Goal: Information Seeking & Learning: Learn about a topic

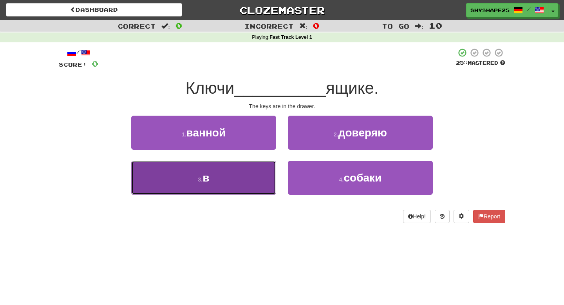
click at [242, 182] on button "3 . в" at bounding box center [203, 178] width 145 height 34
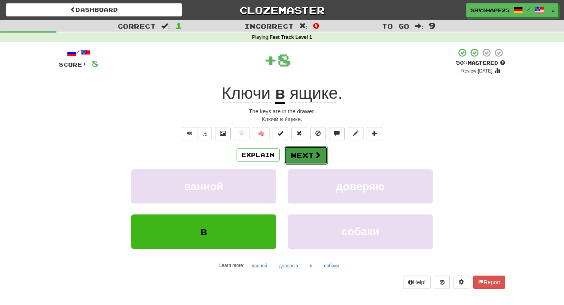
click at [303, 157] on button "Next" at bounding box center [306, 155] width 44 height 18
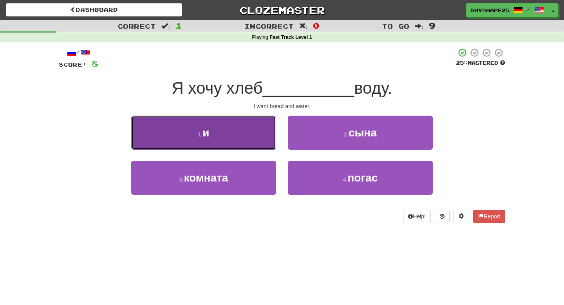
click at [244, 144] on button "1 . и" at bounding box center [203, 132] width 145 height 34
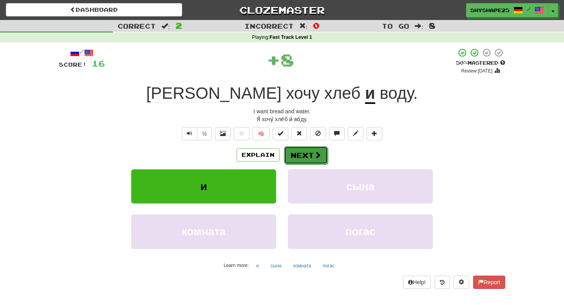
click at [308, 157] on button "Next" at bounding box center [306, 155] width 44 height 18
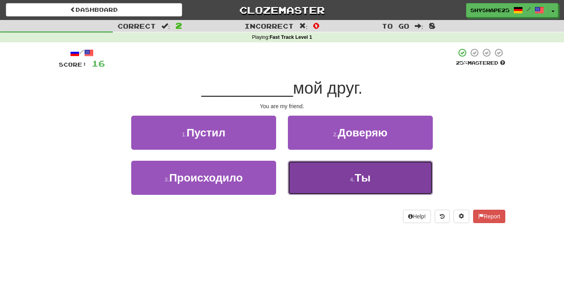
click at [352, 186] on button "4 . Ты" at bounding box center [360, 178] width 145 height 34
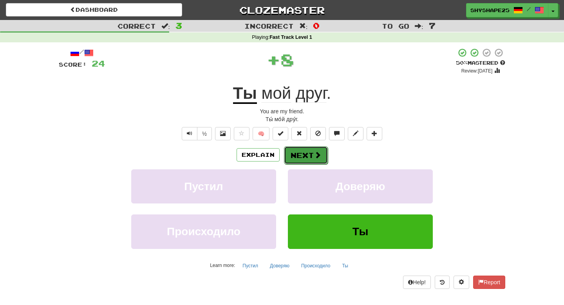
click at [304, 158] on button "Next" at bounding box center [306, 155] width 44 height 18
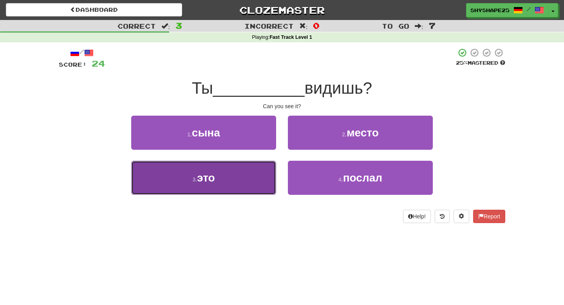
click at [229, 184] on button "3 . это" at bounding box center [203, 178] width 145 height 34
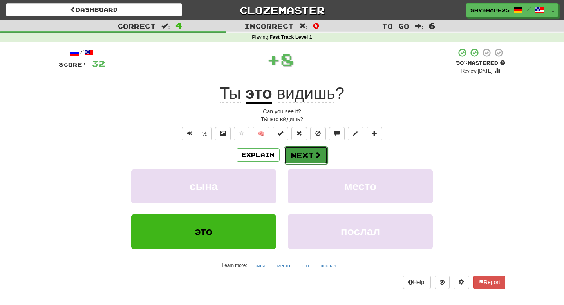
click at [307, 153] on button "Next" at bounding box center [306, 155] width 44 height 18
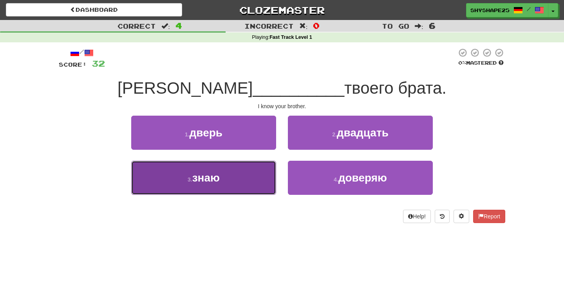
click at [247, 182] on button "3 . знаю" at bounding box center [203, 178] width 145 height 34
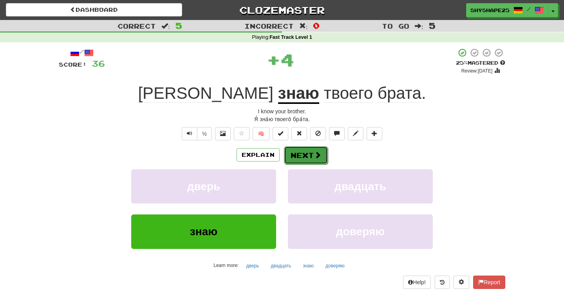
click at [304, 150] on button "Next" at bounding box center [306, 155] width 44 height 18
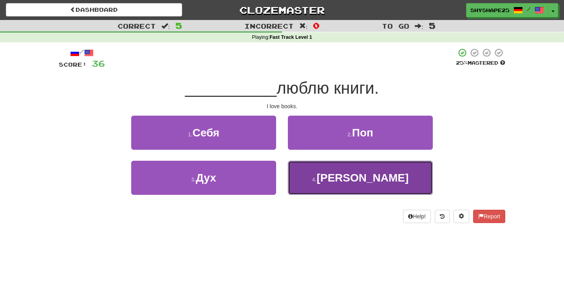
click at [331, 183] on button "4 . Я" at bounding box center [360, 178] width 145 height 34
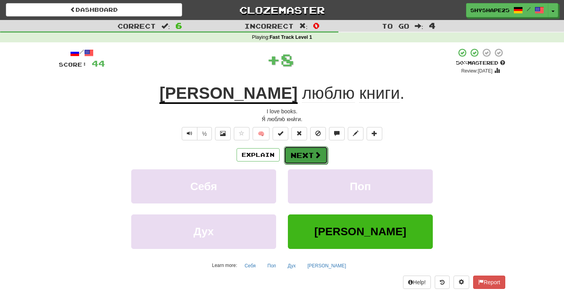
click at [307, 153] on button "Next" at bounding box center [306, 155] width 44 height 18
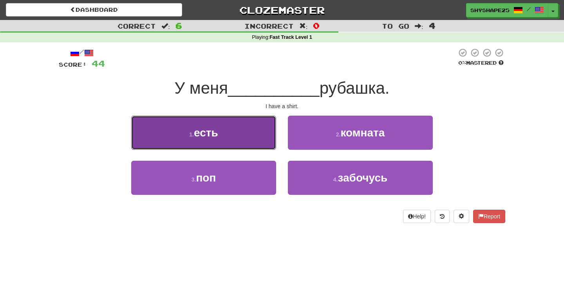
click at [255, 132] on button "1 . есть" at bounding box center [203, 132] width 145 height 34
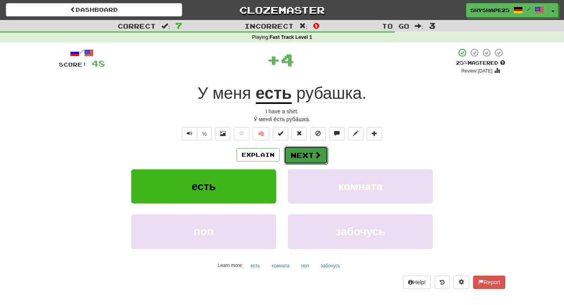
click at [303, 157] on button "Next" at bounding box center [306, 155] width 44 height 18
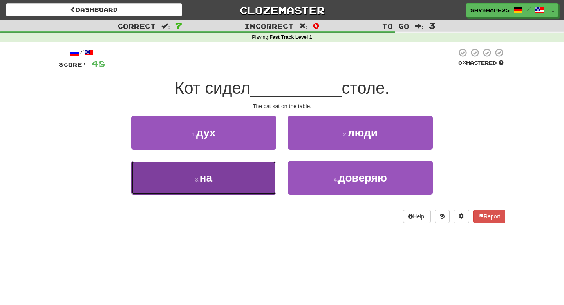
click at [231, 173] on button "3 . на" at bounding box center [203, 178] width 145 height 34
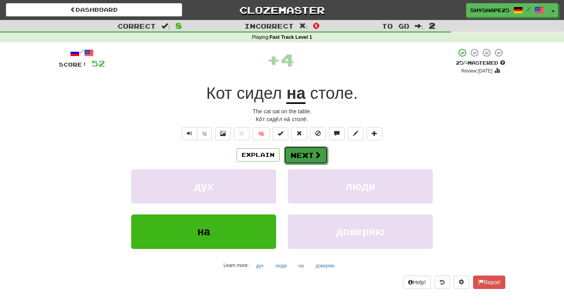
click at [312, 155] on button "Next" at bounding box center [306, 155] width 44 height 18
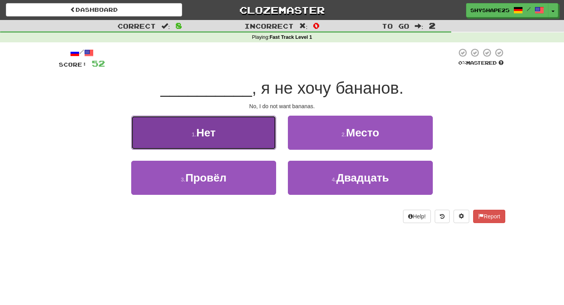
click at [255, 143] on button "1 . Нет" at bounding box center [203, 132] width 145 height 34
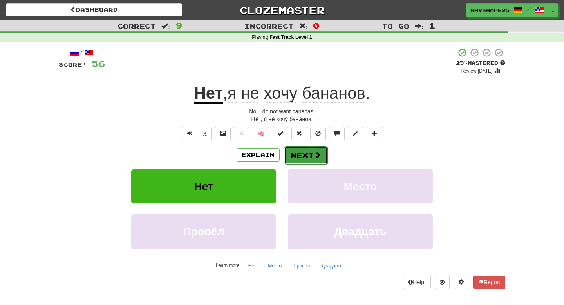
click at [300, 156] on button "Next" at bounding box center [306, 155] width 44 height 18
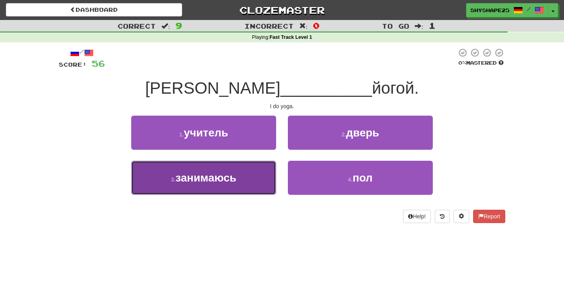
click at [240, 183] on button "3 . занимаюсь" at bounding box center [203, 178] width 145 height 34
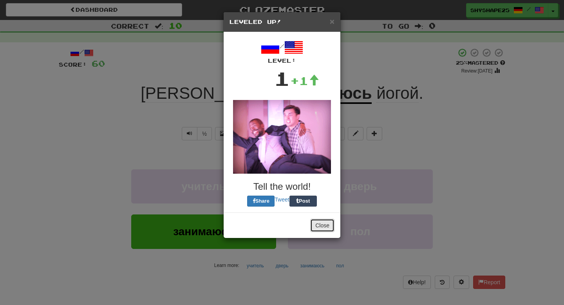
click at [325, 227] on button "Close" at bounding box center [322, 224] width 24 height 13
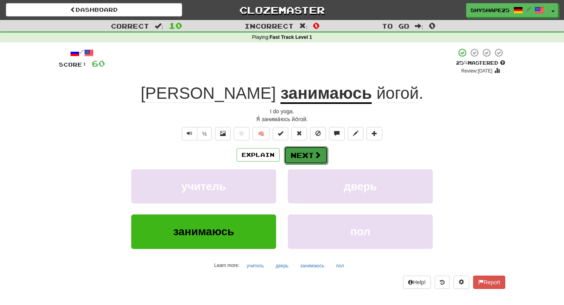
click at [307, 159] on button "Next" at bounding box center [306, 155] width 44 height 18
